Goal: Find specific page/section: Find specific page/section

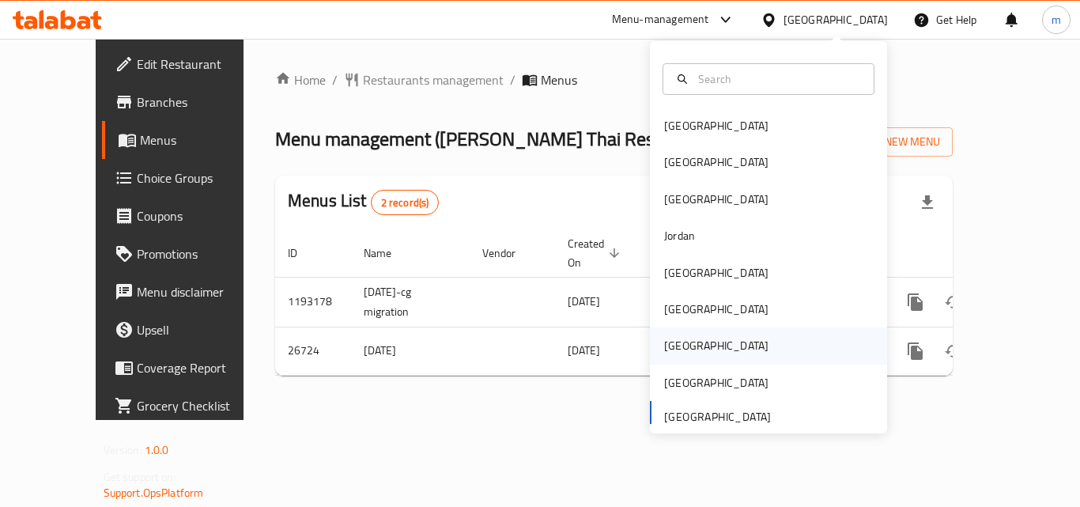
click at [660, 359] on div "[GEOGRAPHIC_DATA]" at bounding box center [717, 345] width 130 height 36
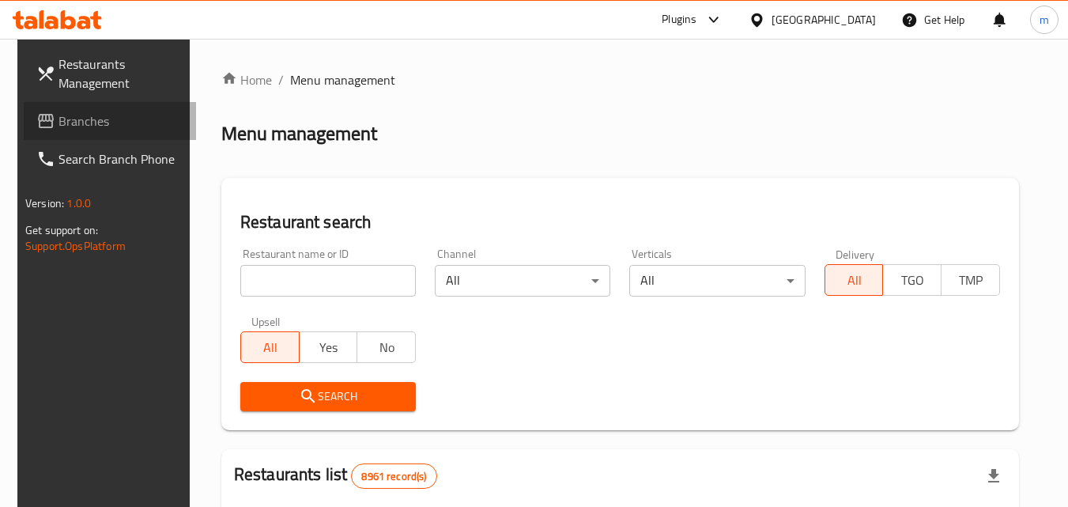
click at [92, 123] on span "Branches" at bounding box center [121, 121] width 125 height 19
